Goal: Task Accomplishment & Management: Use online tool/utility

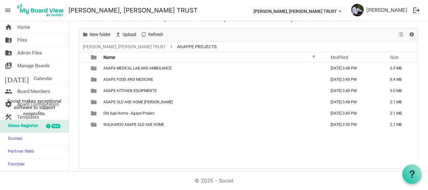
scroll to position [26, 0]
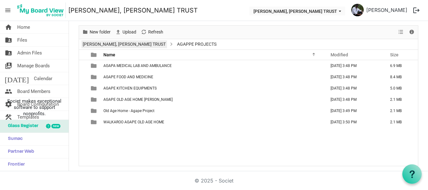
click at [104, 44] on link "[PERSON_NAME], [PERSON_NAME] TRUST" at bounding box center [123, 44] width 85 height 8
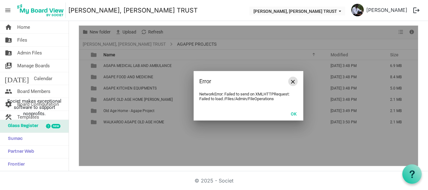
click at [288, 82] on button "Close" at bounding box center [292, 81] width 9 height 9
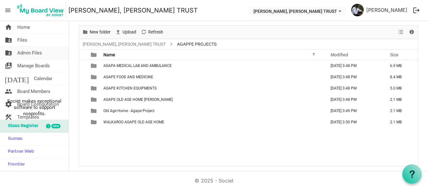
click at [33, 55] on span "Admin Files" at bounding box center [29, 53] width 25 height 13
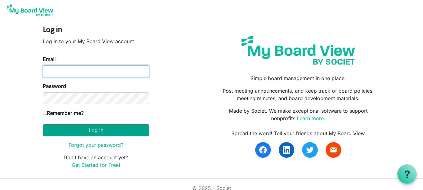
type input "theresabhavanvembuva@gmail.com"
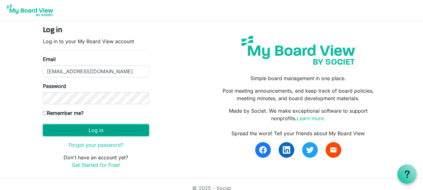
click at [96, 130] on button "Log in" at bounding box center [96, 130] width 106 height 12
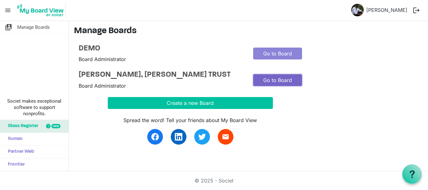
click at [274, 86] on link "Go to Board" at bounding box center [277, 80] width 49 height 12
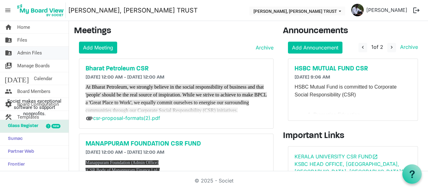
click at [38, 52] on span "Admin Files" at bounding box center [29, 53] width 25 height 13
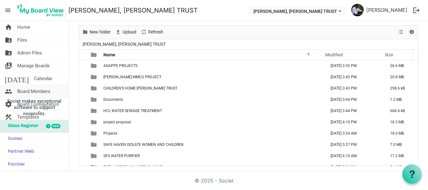
click at [30, 88] on span "Board Members" at bounding box center [33, 91] width 33 height 13
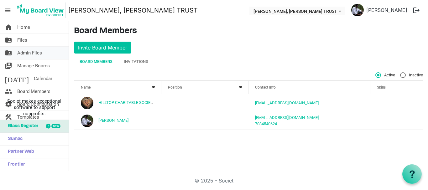
click at [30, 53] on span "Admin Files" at bounding box center [29, 53] width 25 height 13
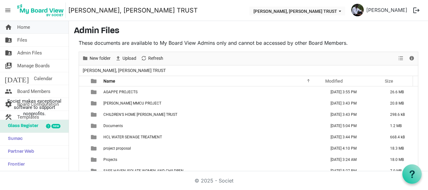
click at [31, 31] on link "home Home" at bounding box center [34, 27] width 69 height 13
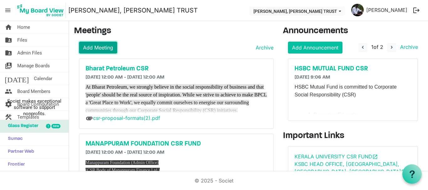
click at [100, 46] on link "Add Meeting" at bounding box center [98, 48] width 38 height 12
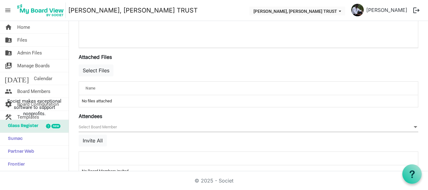
scroll to position [215, 0]
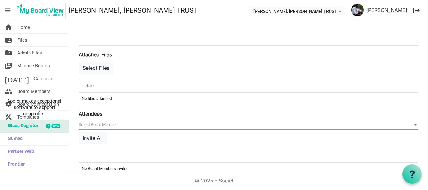
click at [101, 74] on div "Select Files" at bounding box center [248, 70] width 339 height 18
click at [97, 66] on button "Select Files" at bounding box center [96, 68] width 35 height 12
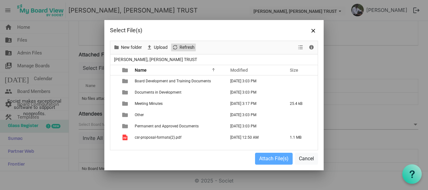
click at [175, 50] on span "Refresh" at bounding box center [175, 48] width 8 height 8
click at [135, 59] on span "[PERSON_NAME], [PERSON_NAME] TRUST" at bounding box center [155, 60] width 85 height 8
click at [160, 47] on span "Upload" at bounding box center [160, 48] width 15 height 8
click at [312, 31] on span "Close" at bounding box center [313, 31] width 4 height 4
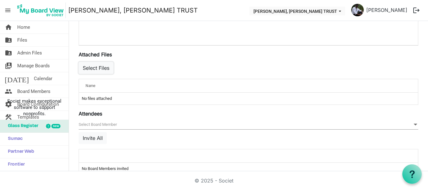
scroll to position [0, 0]
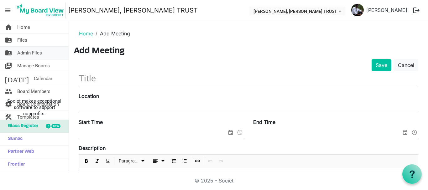
click at [43, 55] on link "folder_shared Admin Files" at bounding box center [34, 53] width 69 height 13
